Goal: Complete application form: Complete application form

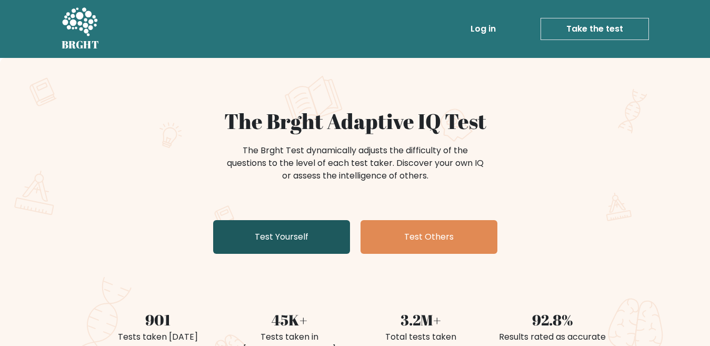
click at [303, 246] on link "Test Yourself" at bounding box center [281, 237] width 137 height 34
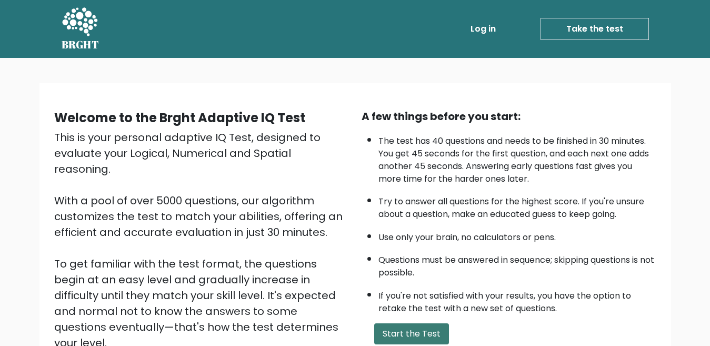
click at [404, 335] on button "Start the Test" at bounding box center [411, 333] width 75 height 21
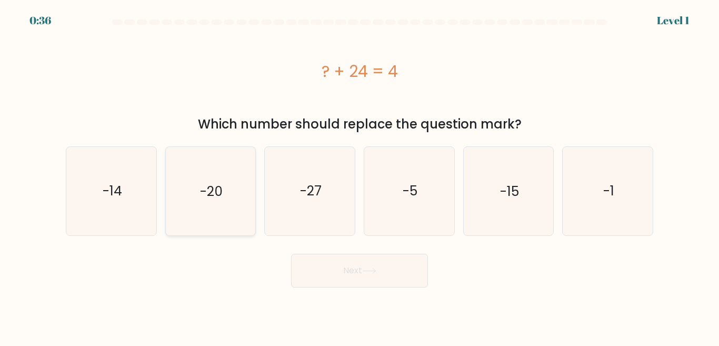
click at [184, 176] on icon "-20" at bounding box center [210, 191] width 88 height 88
click at [360, 176] on input "b. -20" at bounding box center [360, 174] width 1 height 3
radio input "true"
click at [210, 205] on icon "-20" at bounding box center [210, 190] width 87 height 87
click at [360, 176] on input "b. -20" at bounding box center [360, 174] width 1 height 3
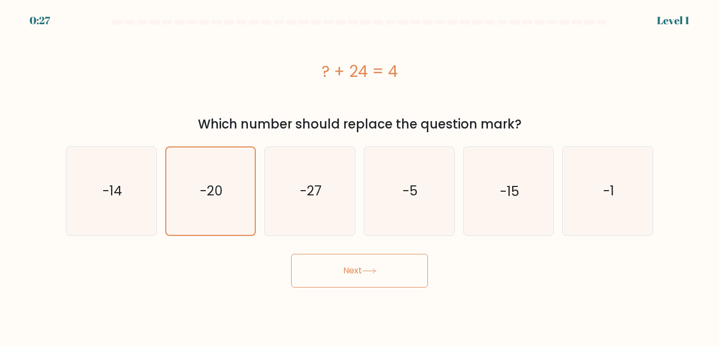
click at [376, 275] on button "Next" at bounding box center [359, 271] width 137 height 34
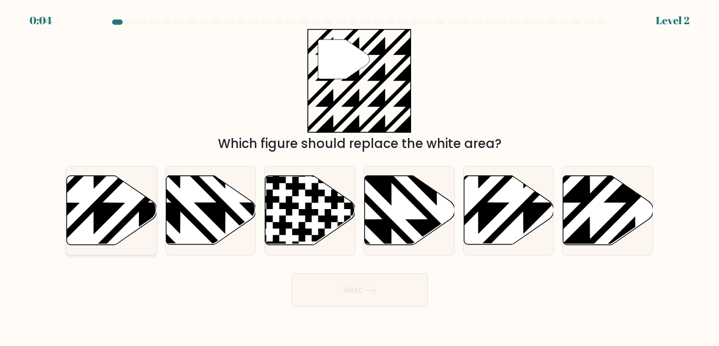
click at [91, 201] on icon at bounding box center [112, 210] width 90 height 69
click at [360, 176] on input "a." at bounding box center [360, 174] width 1 height 3
radio input "true"
click at [336, 290] on button "Next" at bounding box center [359, 290] width 137 height 34
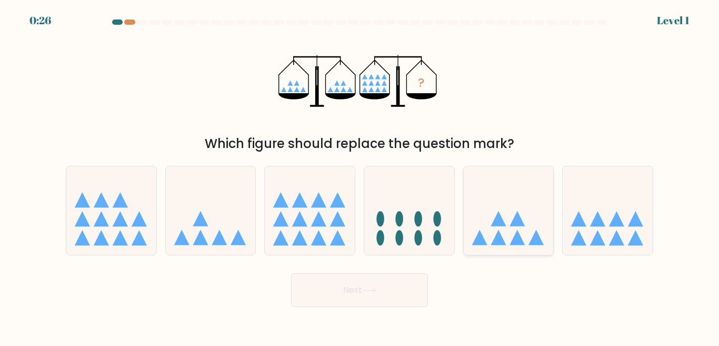
click at [465, 227] on icon at bounding box center [509, 210] width 90 height 74
click at [360, 176] on input "e." at bounding box center [360, 174] width 1 height 3
radio input "true"
click at [363, 301] on button "Next" at bounding box center [359, 290] width 137 height 34
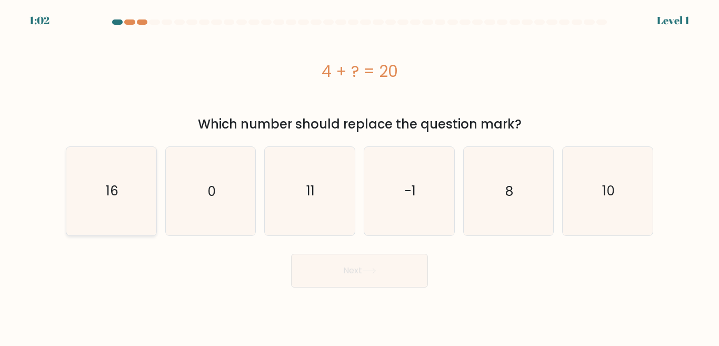
click at [118, 165] on icon "16" at bounding box center [111, 191] width 88 height 88
click at [360, 173] on input "a. 16" at bounding box center [360, 174] width 1 height 3
radio input "true"
click at [381, 273] on button "Next" at bounding box center [359, 271] width 137 height 34
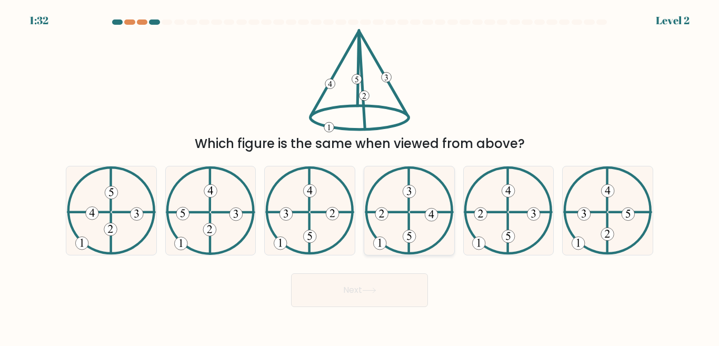
click at [393, 182] on icon at bounding box center [409, 210] width 89 height 88
click at [360, 176] on input "d." at bounding box center [360, 174] width 1 height 3
radio input "true"
click at [396, 293] on button "Next" at bounding box center [359, 290] width 137 height 34
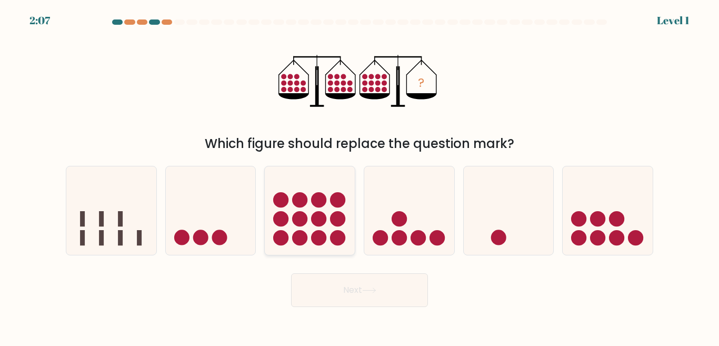
click at [337, 220] on circle at bounding box center [337, 218] width 15 height 15
click at [360, 176] on input "c." at bounding box center [360, 174] width 1 height 3
radio input "true"
drag, startPoint x: 380, startPoint y: 265, endPoint x: 379, endPoint y: 271, distance: 5.4
click at [379, 271] on form at bounding box center [359, 163] width 719 height 288
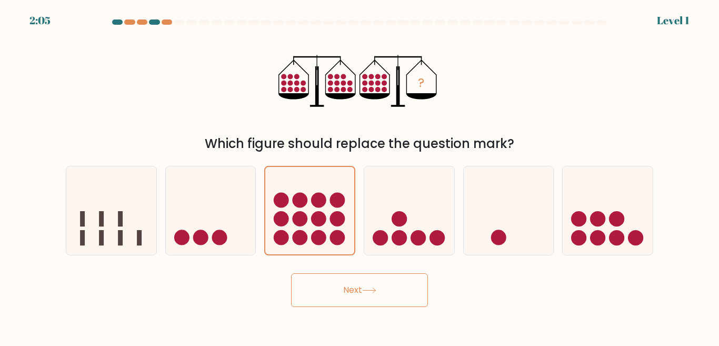
click at [377, 276] on button "Next" at bounding box center [359, 290] width 137 height 34
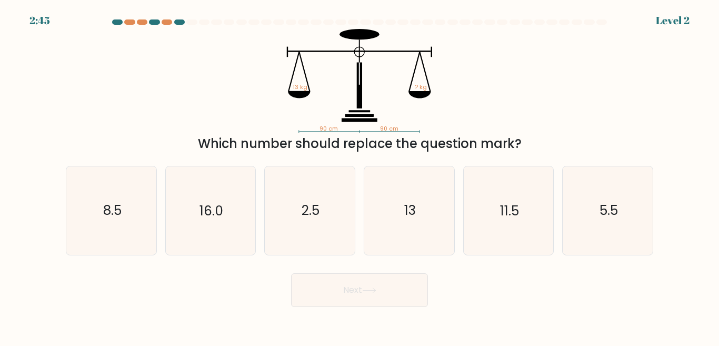
click at [353, 273] on button "Next" at bounding box center [359, 290] width 137 height 34
